Goal: Task Accomplishment & Management: Complete application form

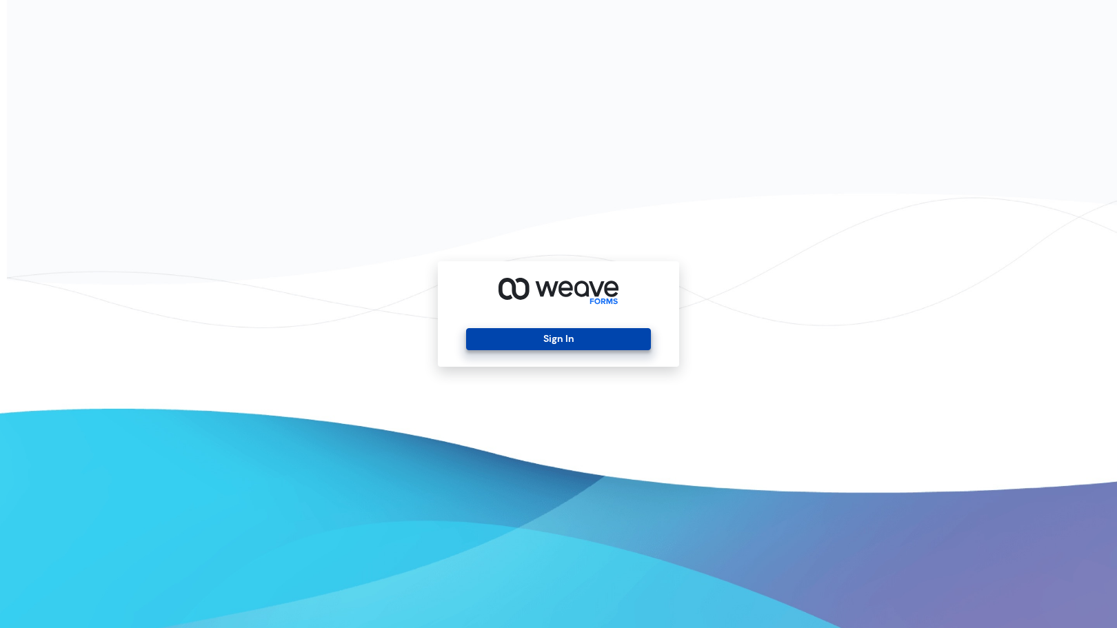
click at [526, 333] on button "Sign In" at bounding box center [558, 339] width 184 height 22
click at [579, 345] on button "Sign In" at bounding box center [558, 339] width 184 height 22
